Goal: Task Accomplishment & Management: Use online tool/utility

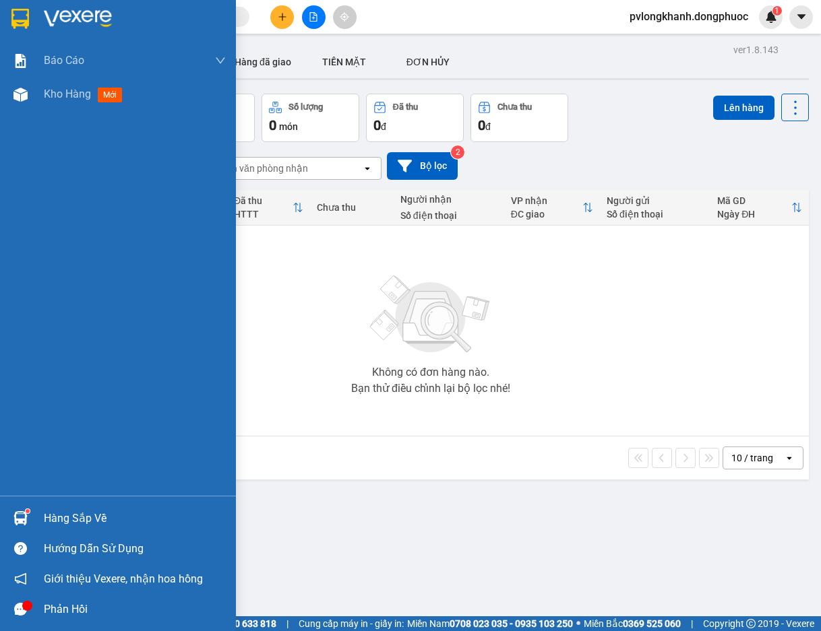
click at [65, 520] on div "Hàng sắp về" at bounding box center [135, 519] width 182 height 20
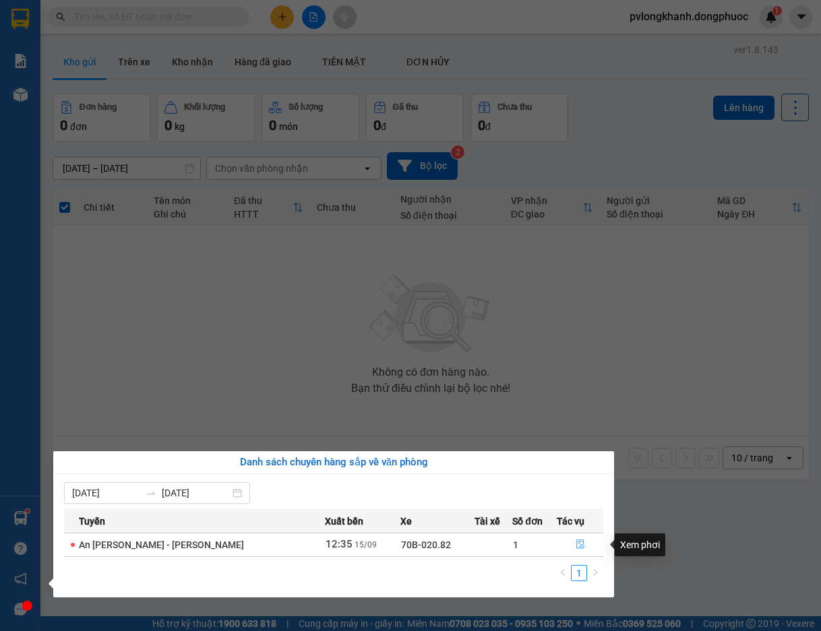
click at [578, 542] on icon "file-done" at bounding box center [579, 544] width 9 height 9
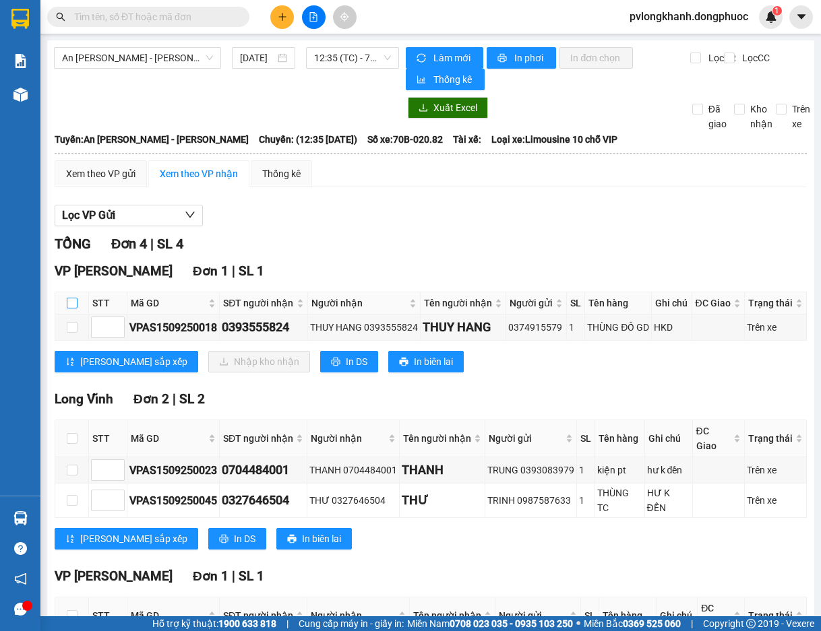
click at [75, 307] on input "checkbox" at bounding box center [72, 303] width 11 height 11
checkbox input "true"
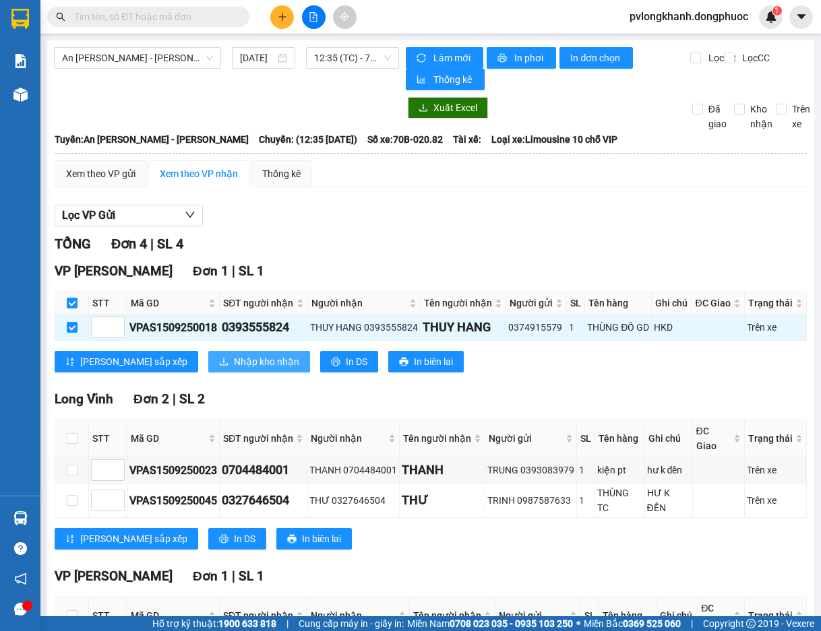
click at [234, 369] on span "Nhập kho nhận" at bounding box center [266, 361] width 65 height 15
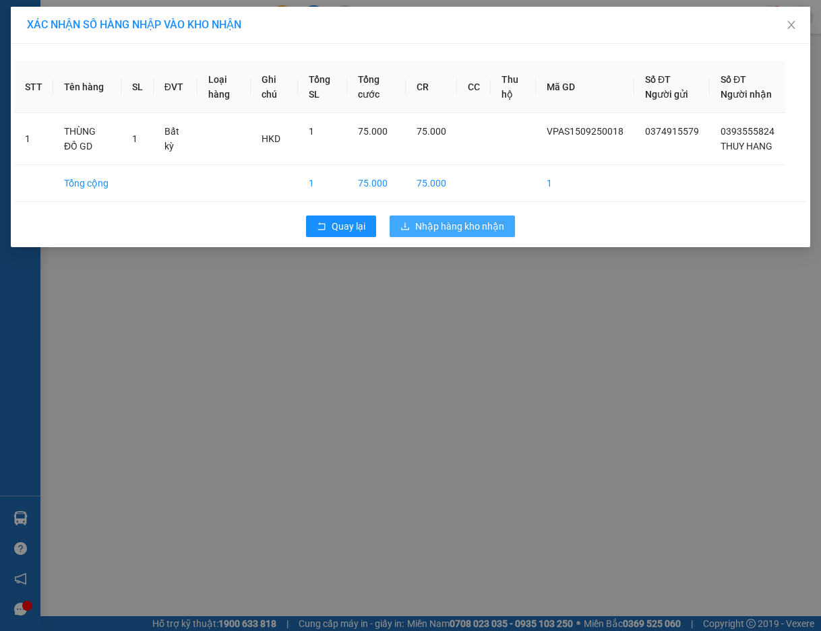
click at [462, 234] on span "Nhập hàng kho nhận" at bounding box center [459, 226] width 89 height 15
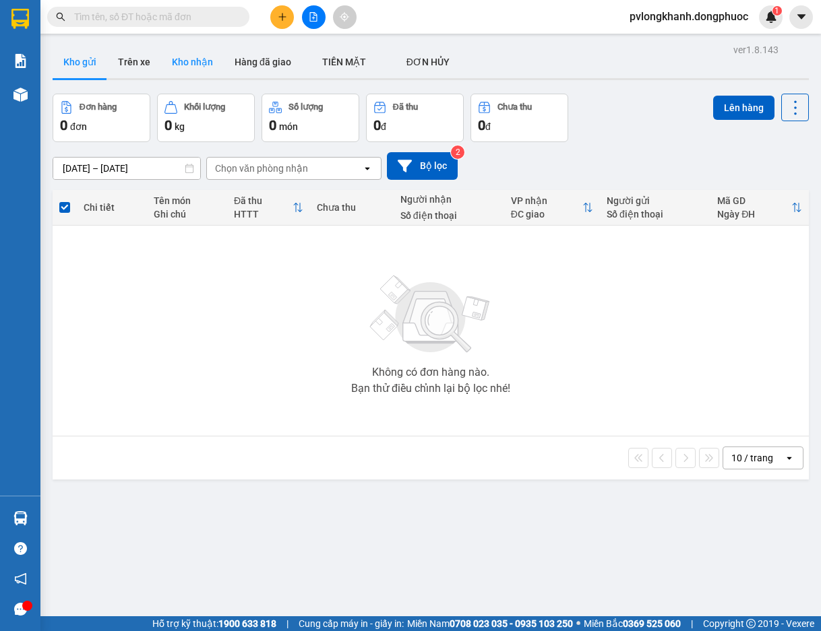
click at [175, 57] on button "Kho nhận" at bounding box center [192, 62] width 63 height 32
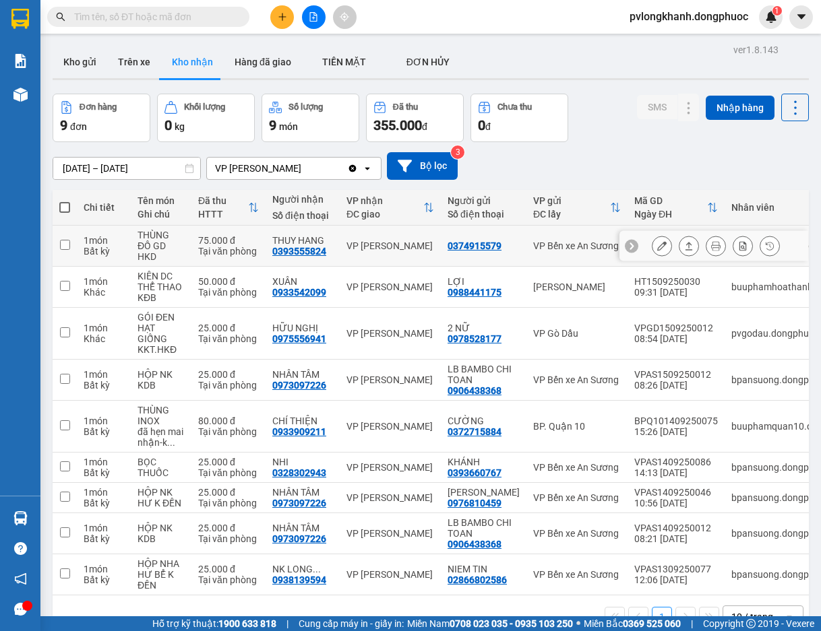
scroll to position [62, 0]
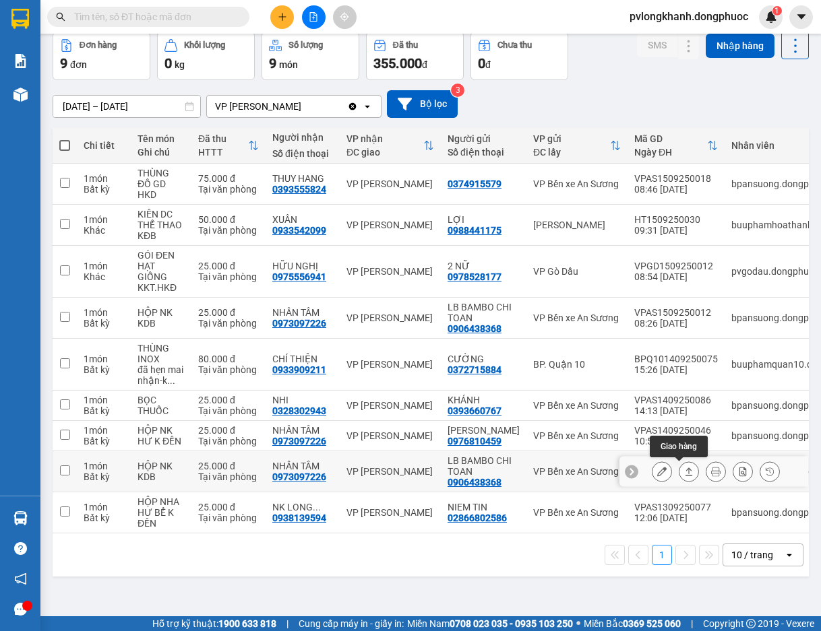
click at [684, 474] on icon at bounding box center [688, 471] width 9 height 9
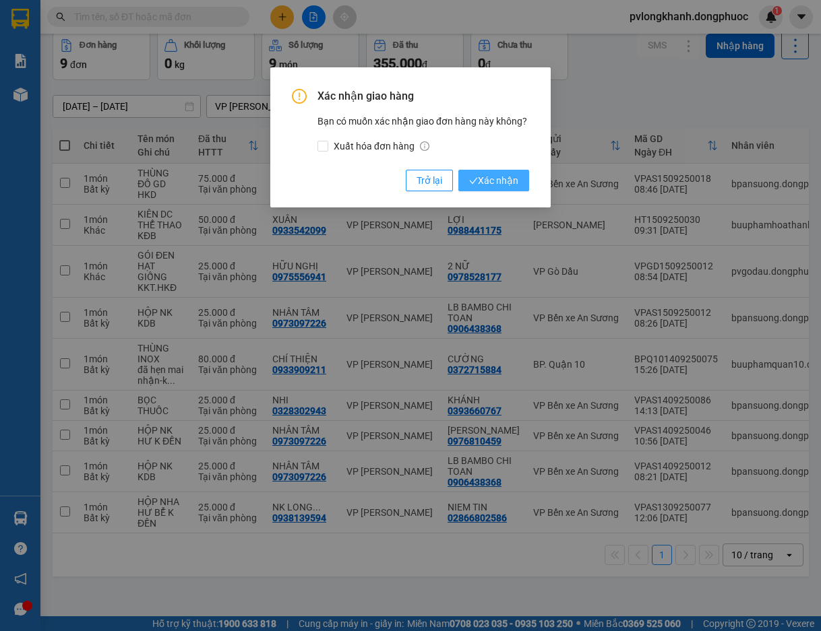
click at [480, 181] on span "Xác nhận" at bounding box center [493, 180] width 49 height 15
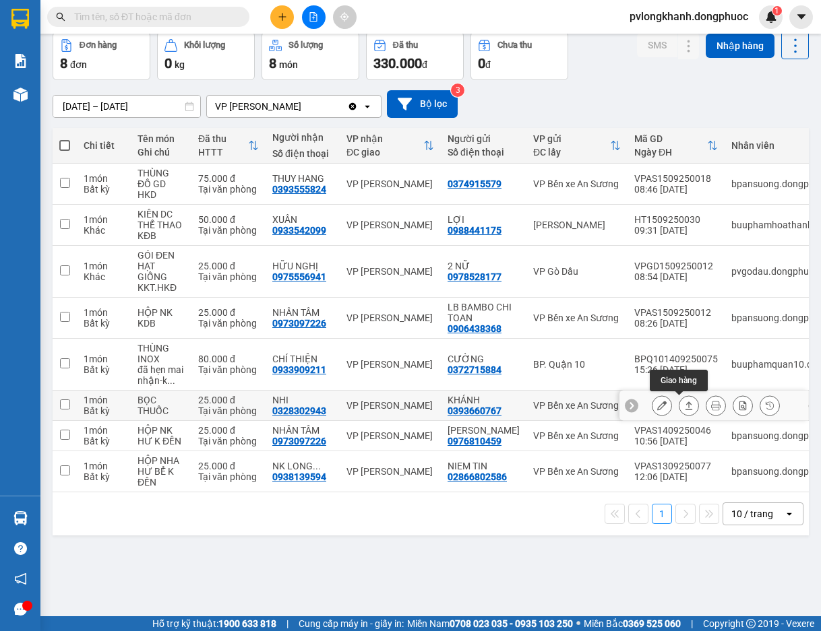
click at [684, 402] on icon at bounding box center [688, 405] width 9 height 9
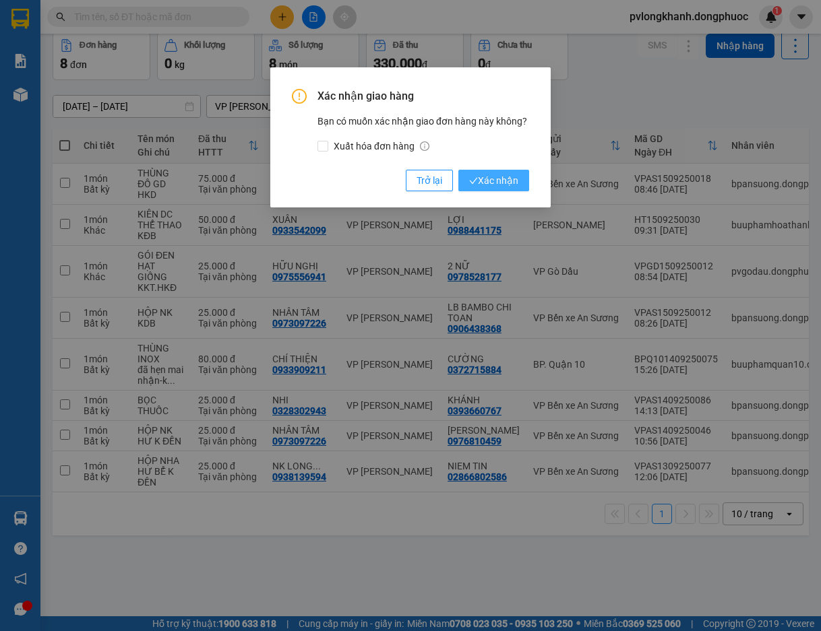
click at [501, 172] on button "Xác nhận" at bounding box center [493, 181] width 71 height 22
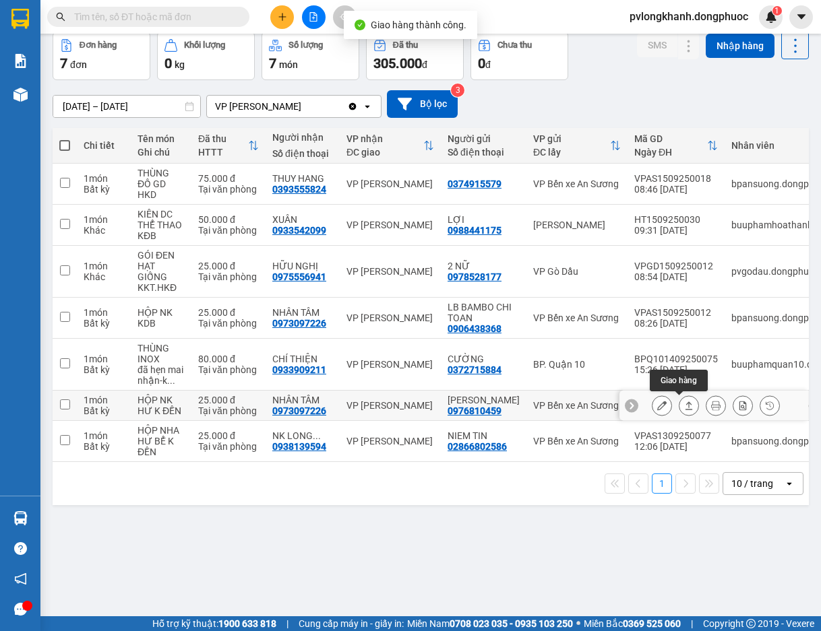
click at [684, 408] on icon at bounding box center [688, 405] width 9 height 9
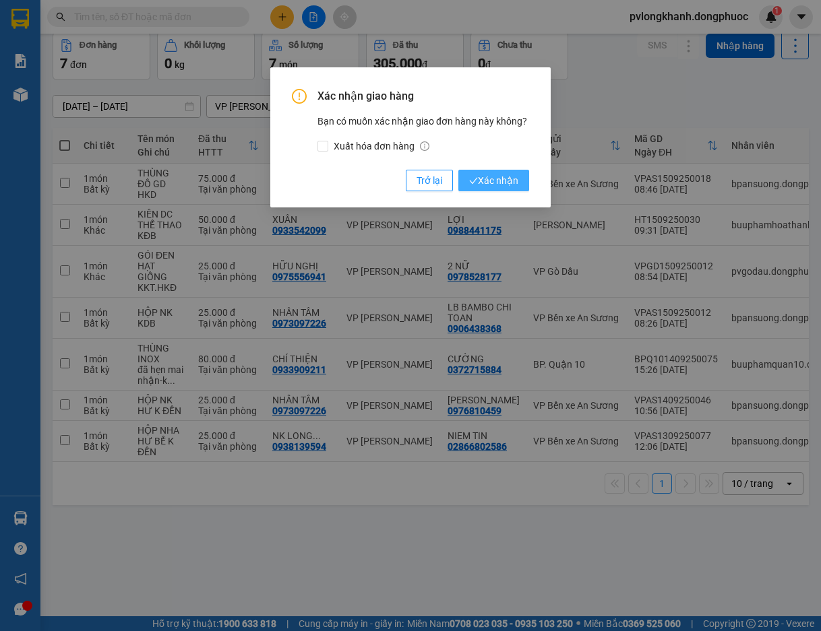
click at [495, 181] on span "Xác nhận" at bounding box center [493, 180] width 49 height 15
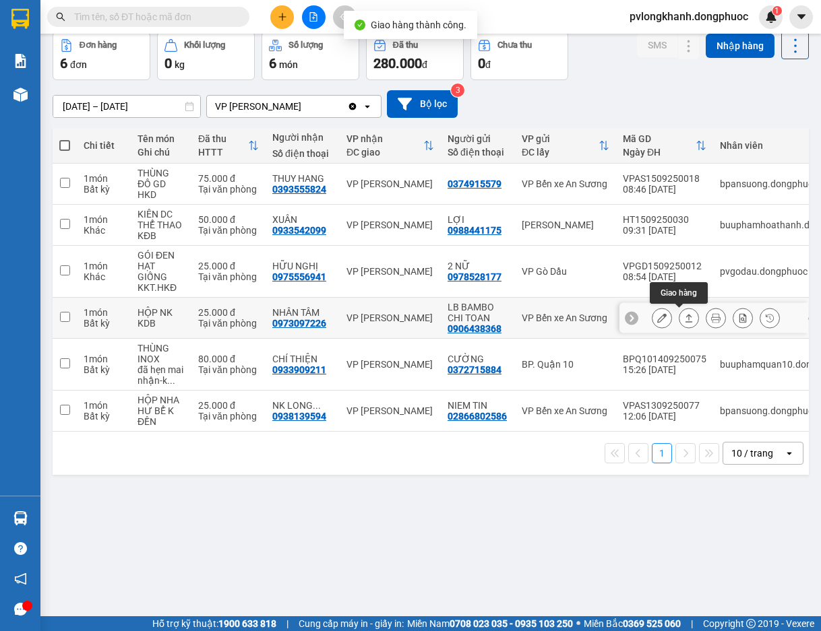
click at [679, 310] on button at bounding box center [688, 319] width 19 height 24
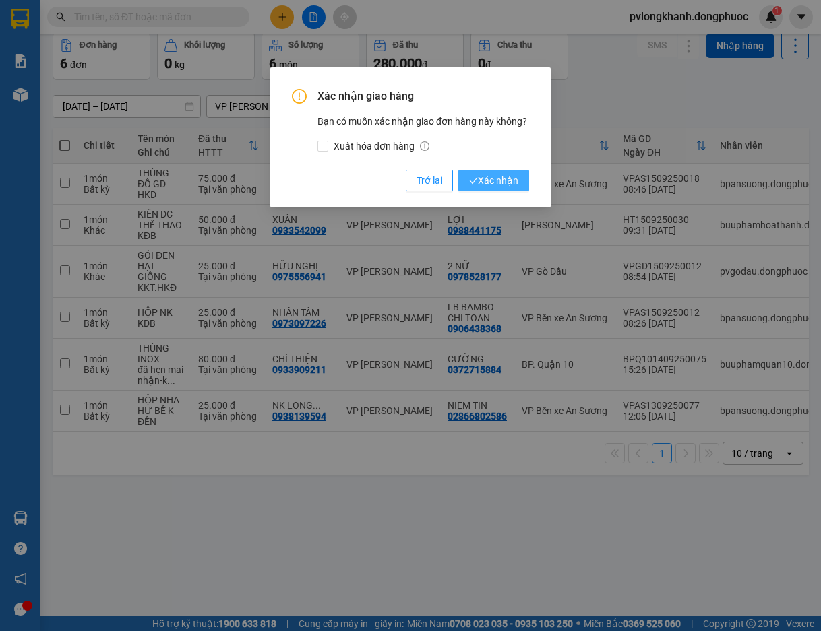
click at [494, 176] on span "Xác nhận" at bounding box center [493, 180] width 49 height 15
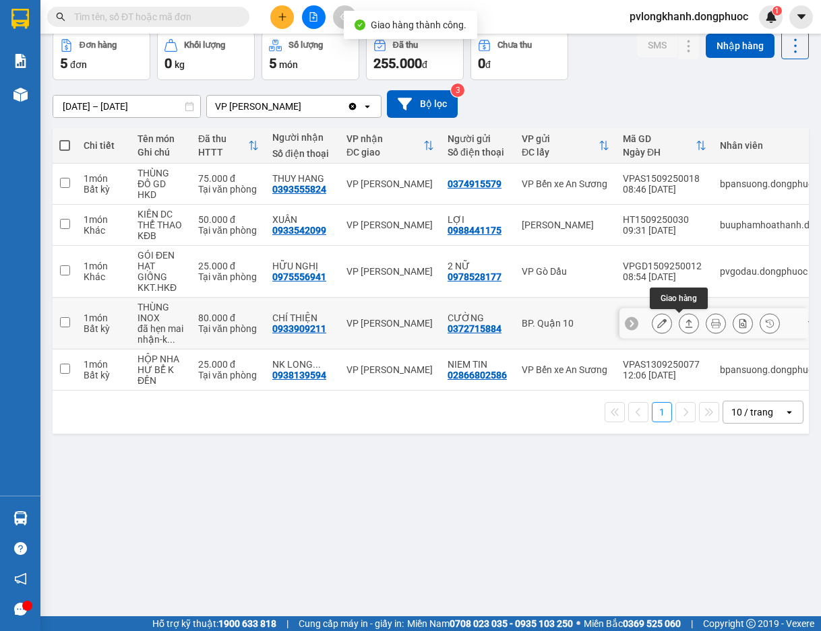
click at [684, 321] on icon at bounding box center [688, 323] width 9 height 9
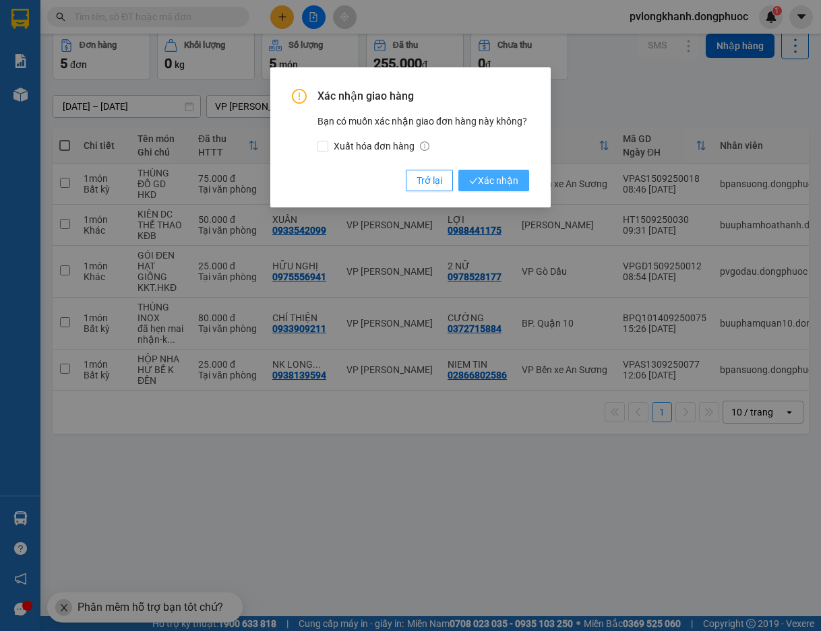
click at [503, 179] on span "Xác nhận" at bounding box center [493, 180] width 49 height 15
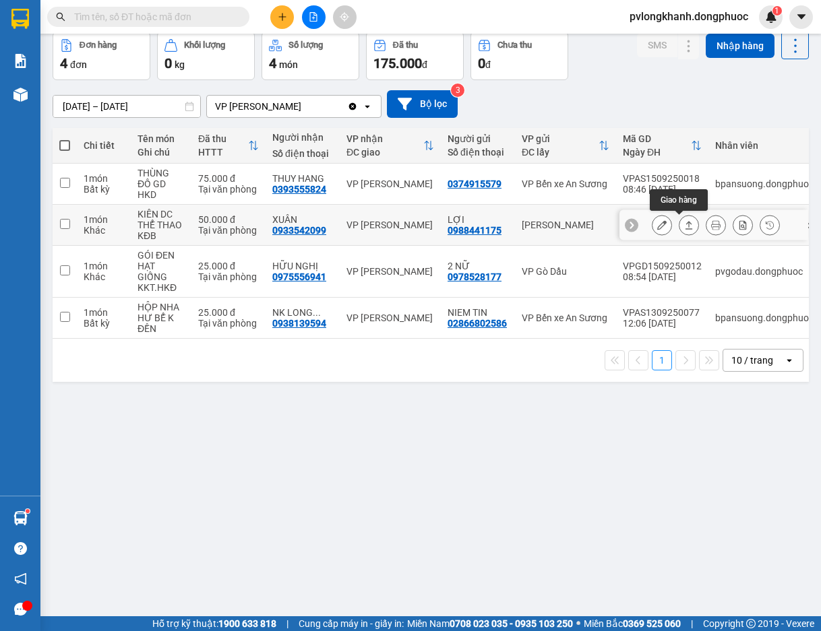
click at [684, 224] on icon at bounding box center [688, 224] width 9 height 9
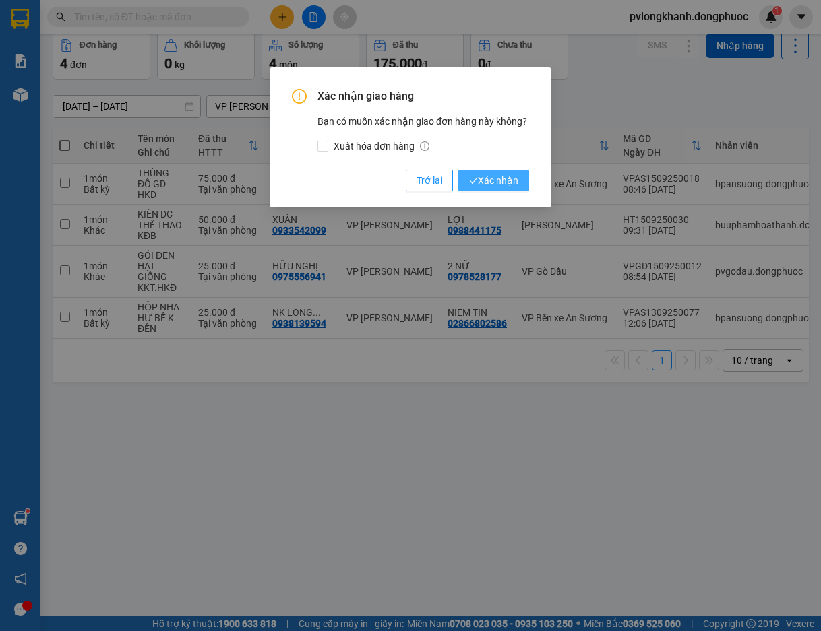
click at [489, 179] on span "Xác nhận" at bounding box center [493, 180] width 49 height 15
